Goal: Task Accomplishment & Management: Complete application form

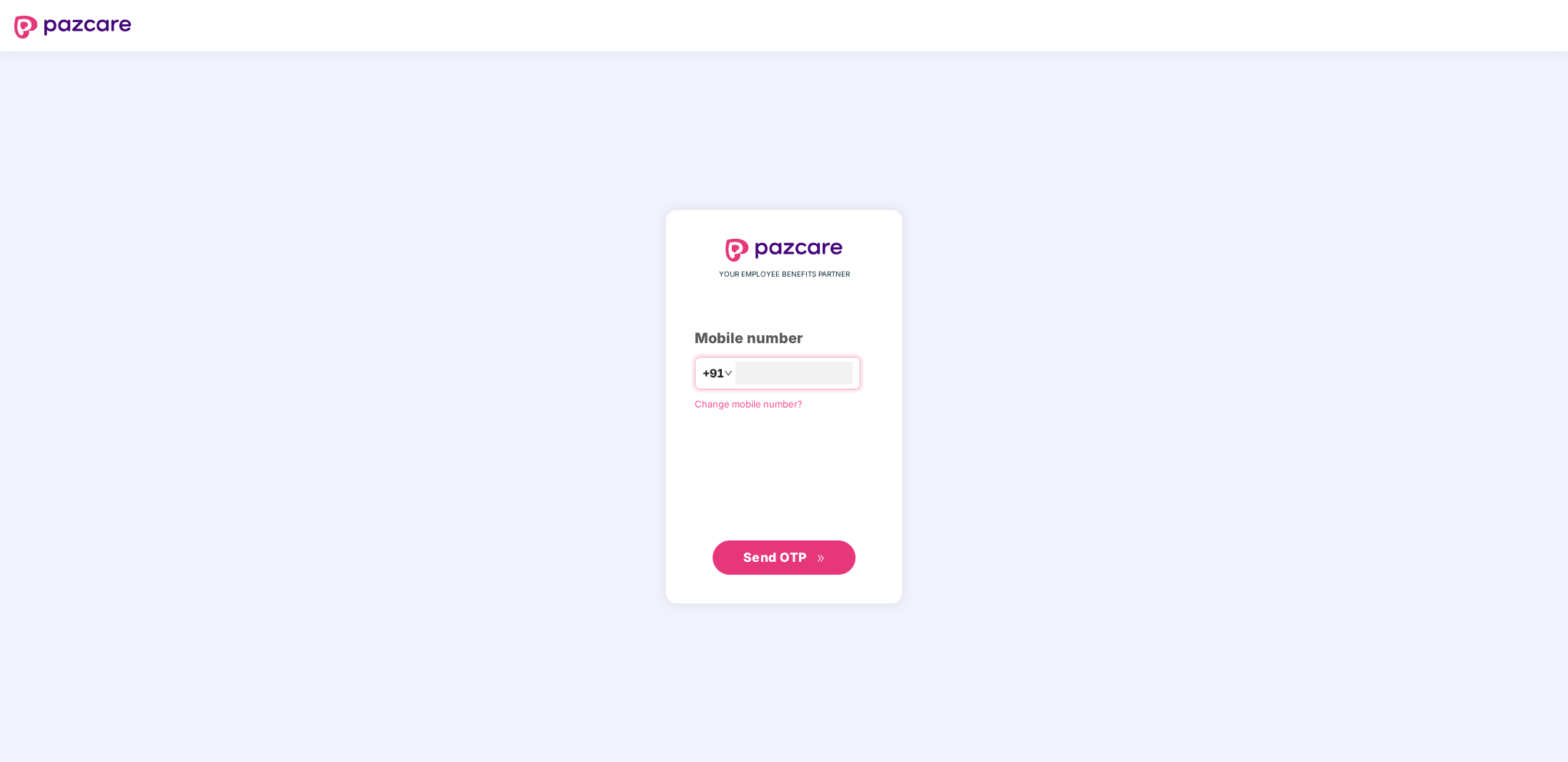
type input "**********"
click at [798, 561] on span "Send OTP" at bounding box center [775, 558] width 64 height 15
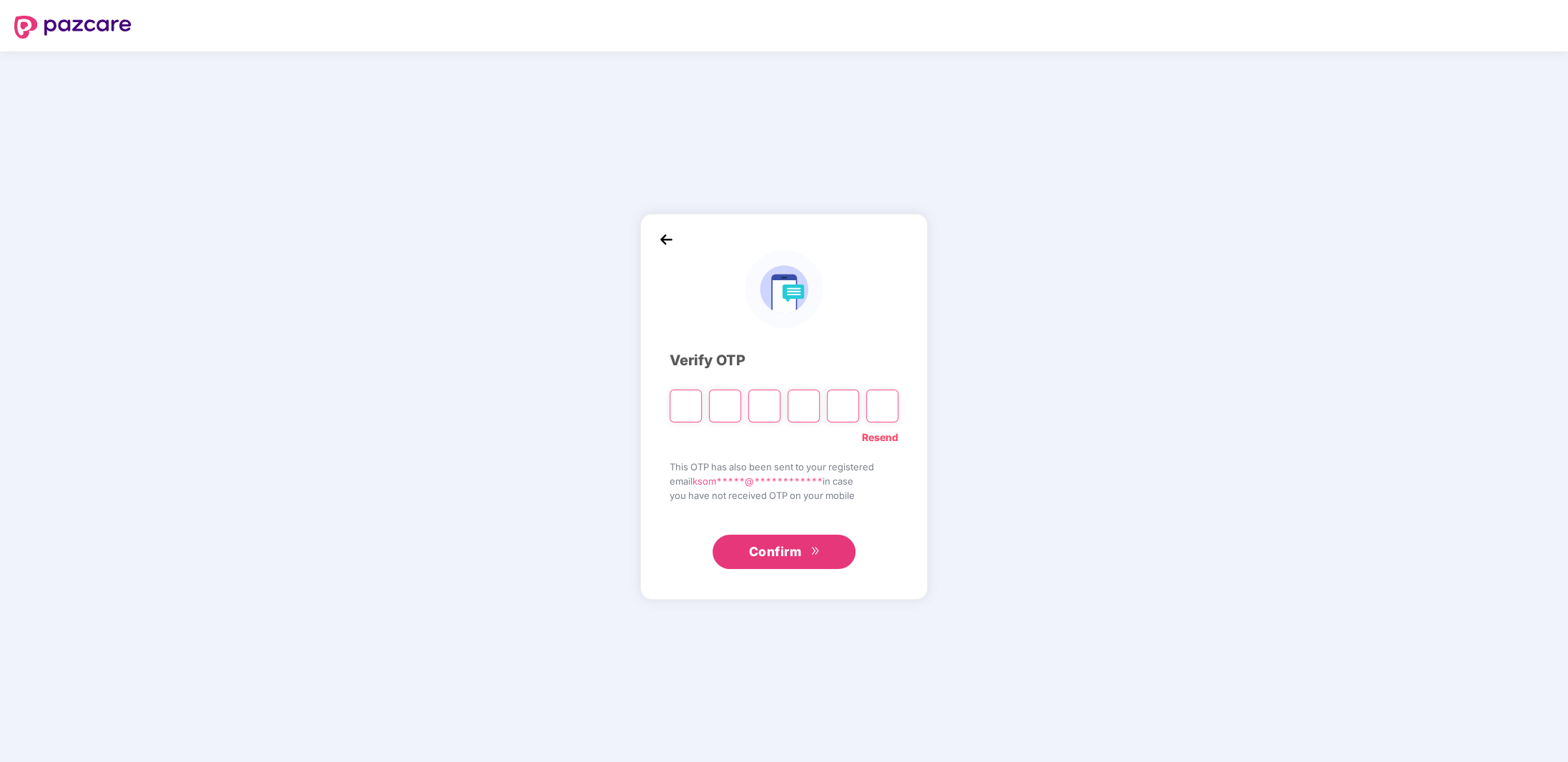
type input "*"
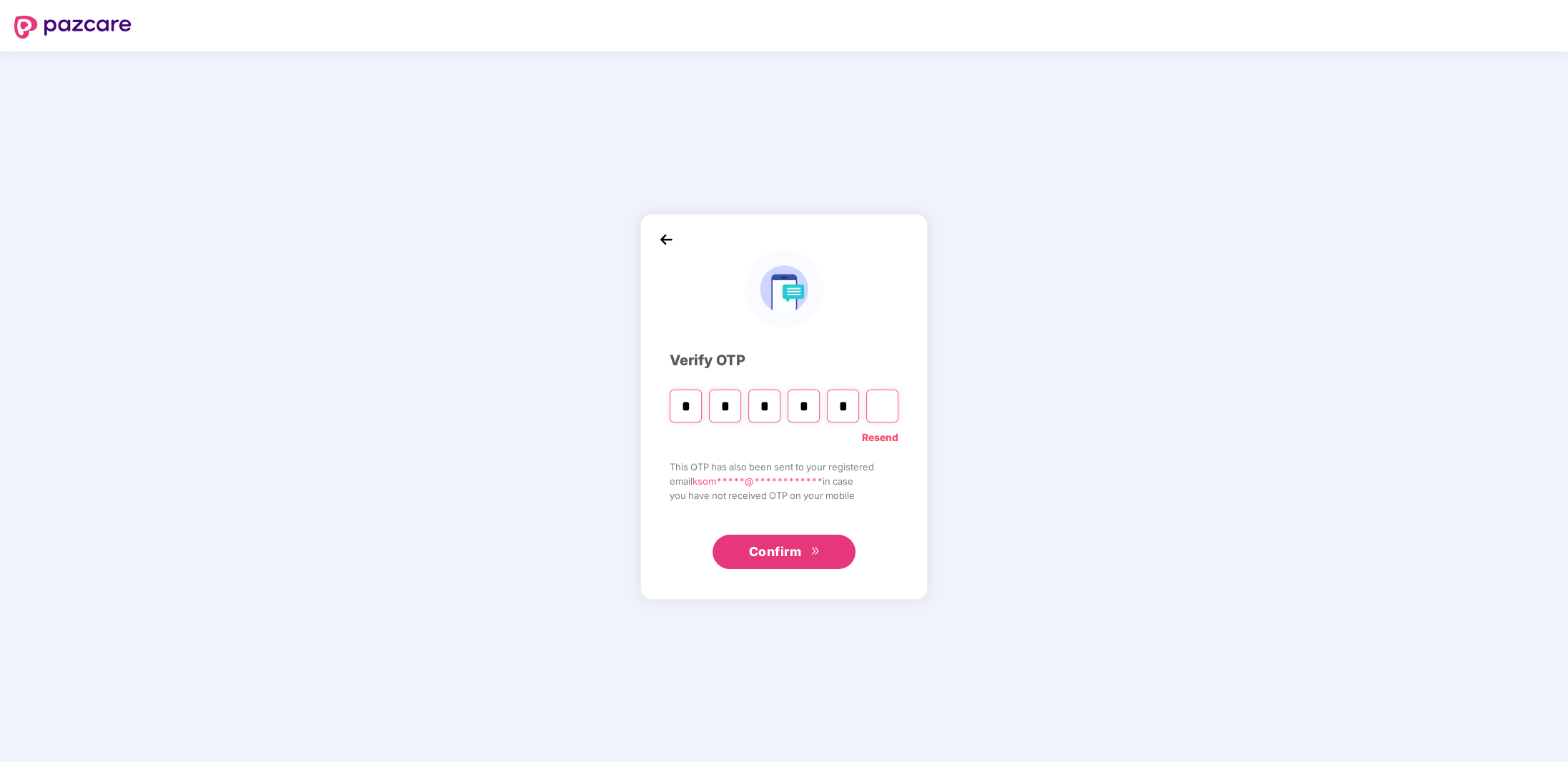
type input "*"
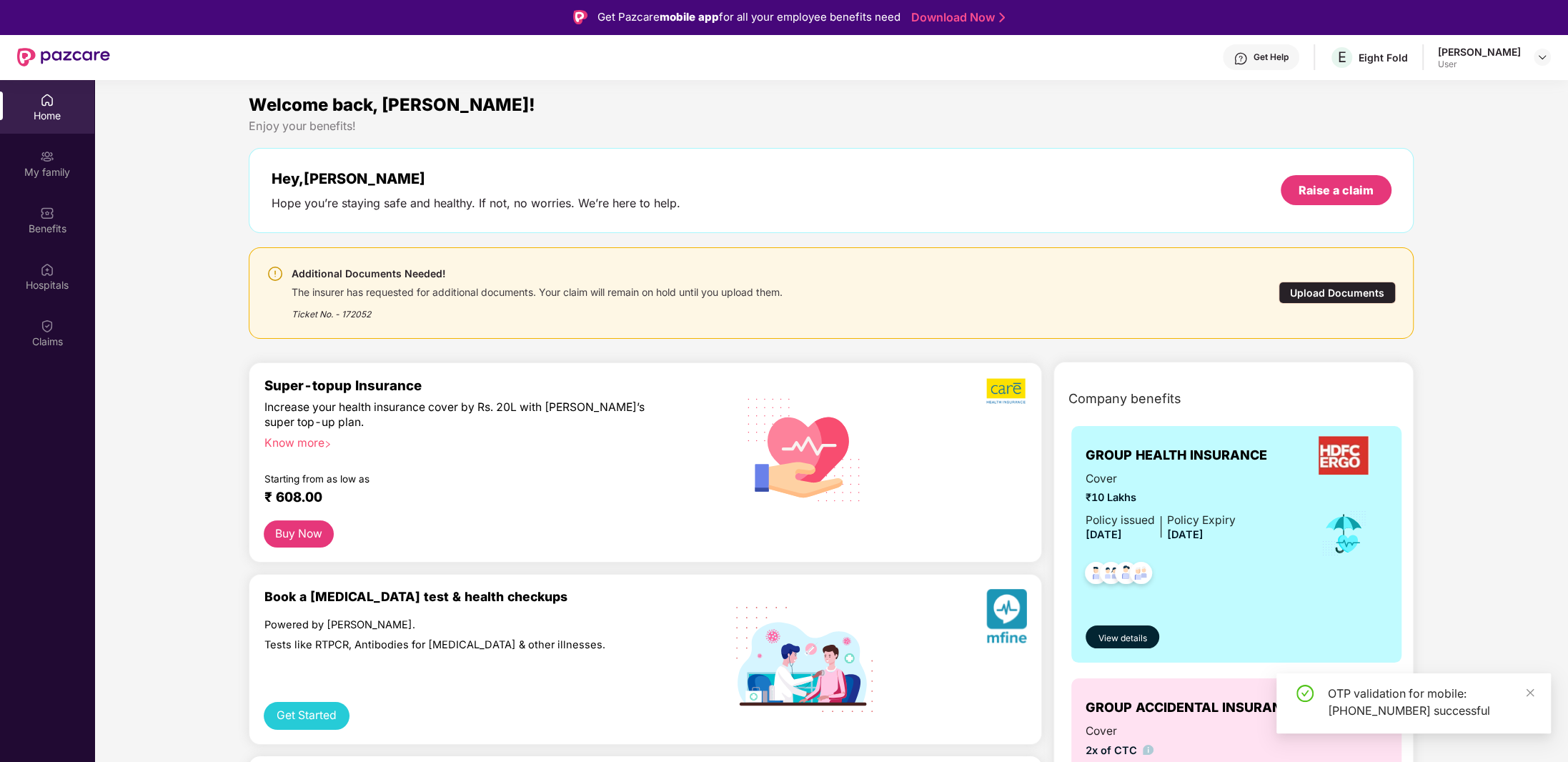
click at [1356, 291] on div "Upload Documents" at bounding box center [1337, 292] width 118 height 22
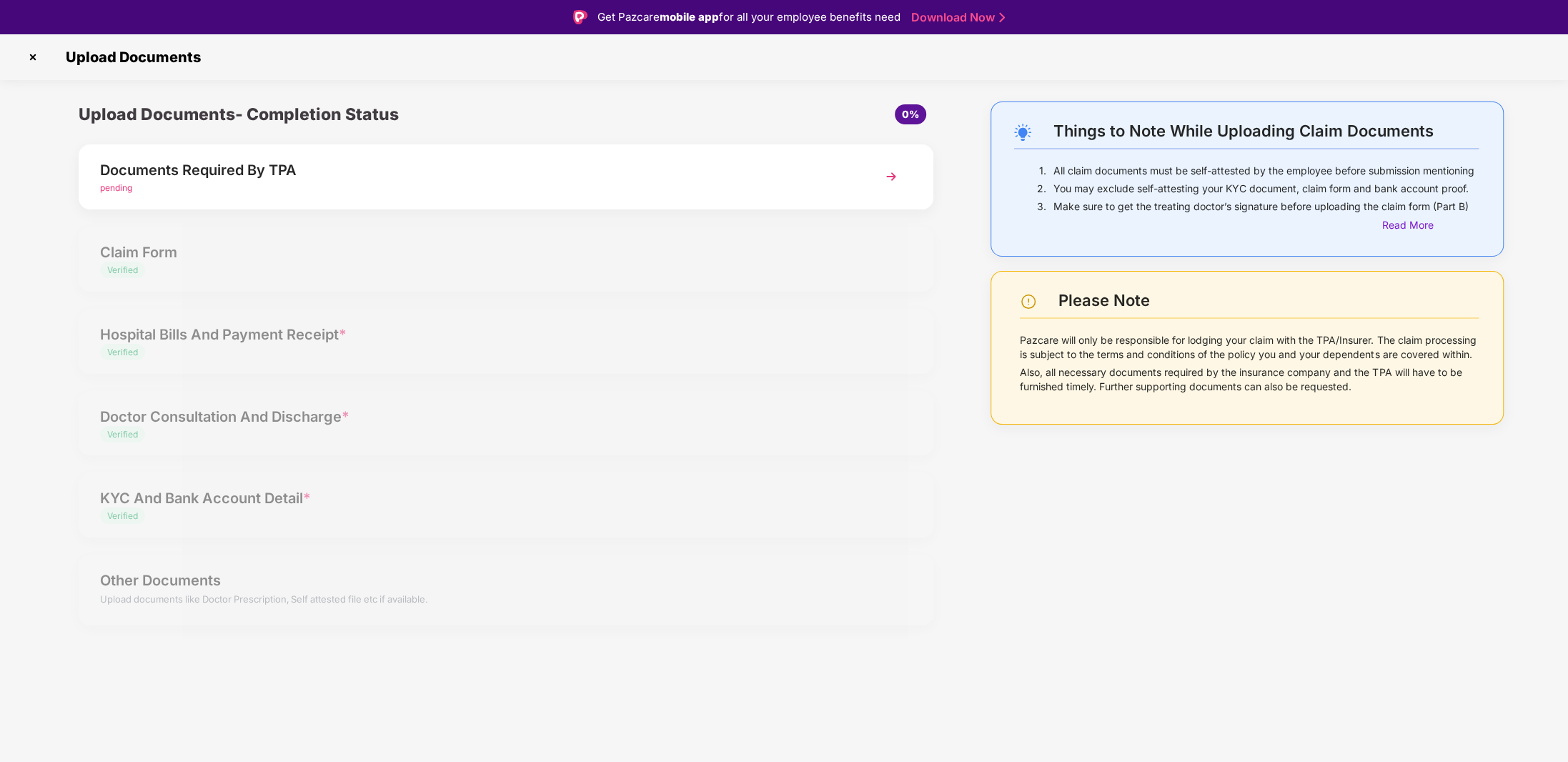
click at [835, 190] on div "pending" at bounding box center [473, 188] width 744 height 14
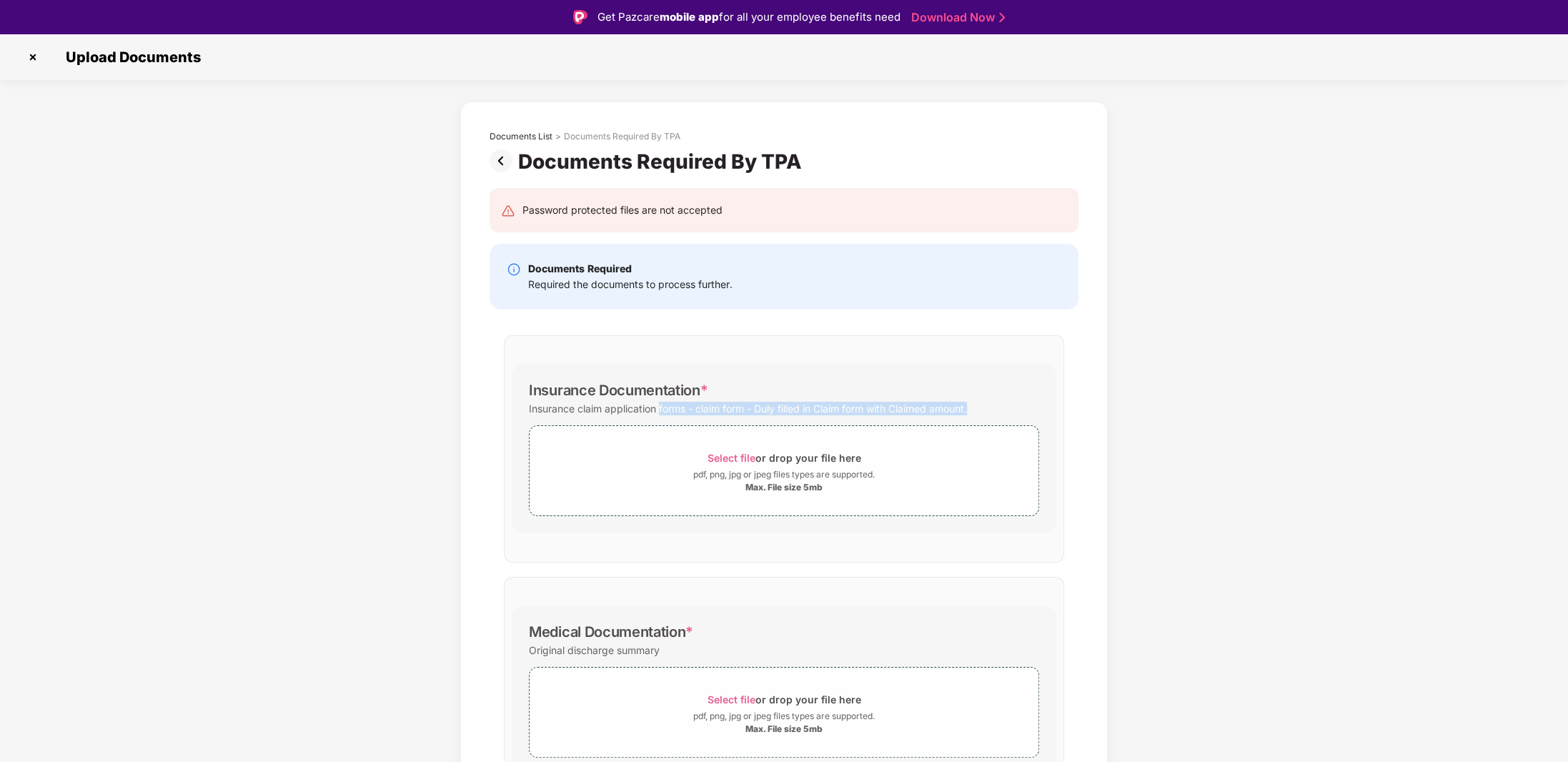
drag, startPoint x: 659, startPoint y: 407, endPoint x: 973, endPoint y: 410, distance: 314.0
click at [966, 410] on div "Insurance claim application forms - claim form - Duly filled in Claim form with…" at bounding box center [747, 408] width 438 height 19
click at [1118, 560] on div "Documents List > Documents Required By TPA Documents Required By TPA Password p…" at bounding box center [784, 738] width 1568 height 1273
click at [35, 57] on img at bounding box center [33, 57] width 23 height 23
